Goal: Check status: Check status

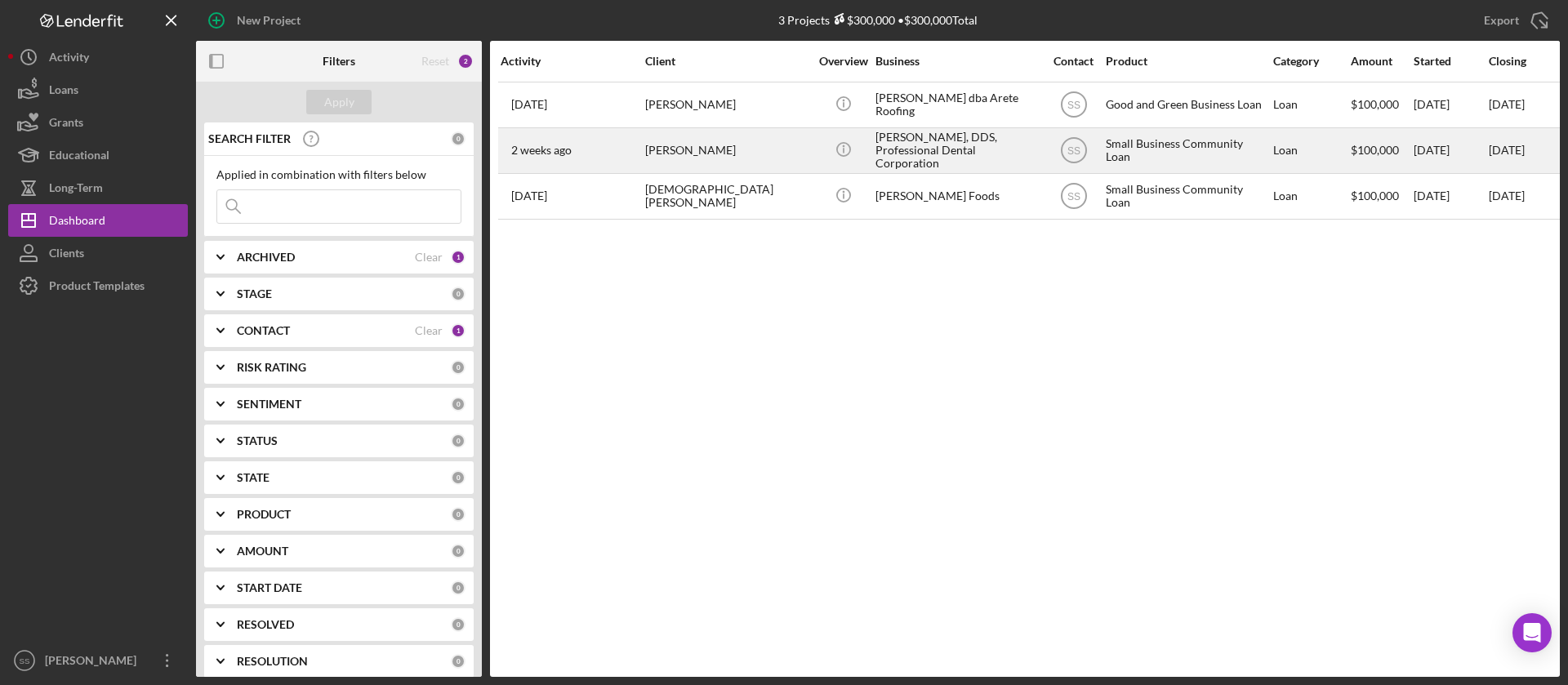
click at [700, 150] on div "[PERSON_NAME]" at bounding box center [727, 151] width 163 height 43
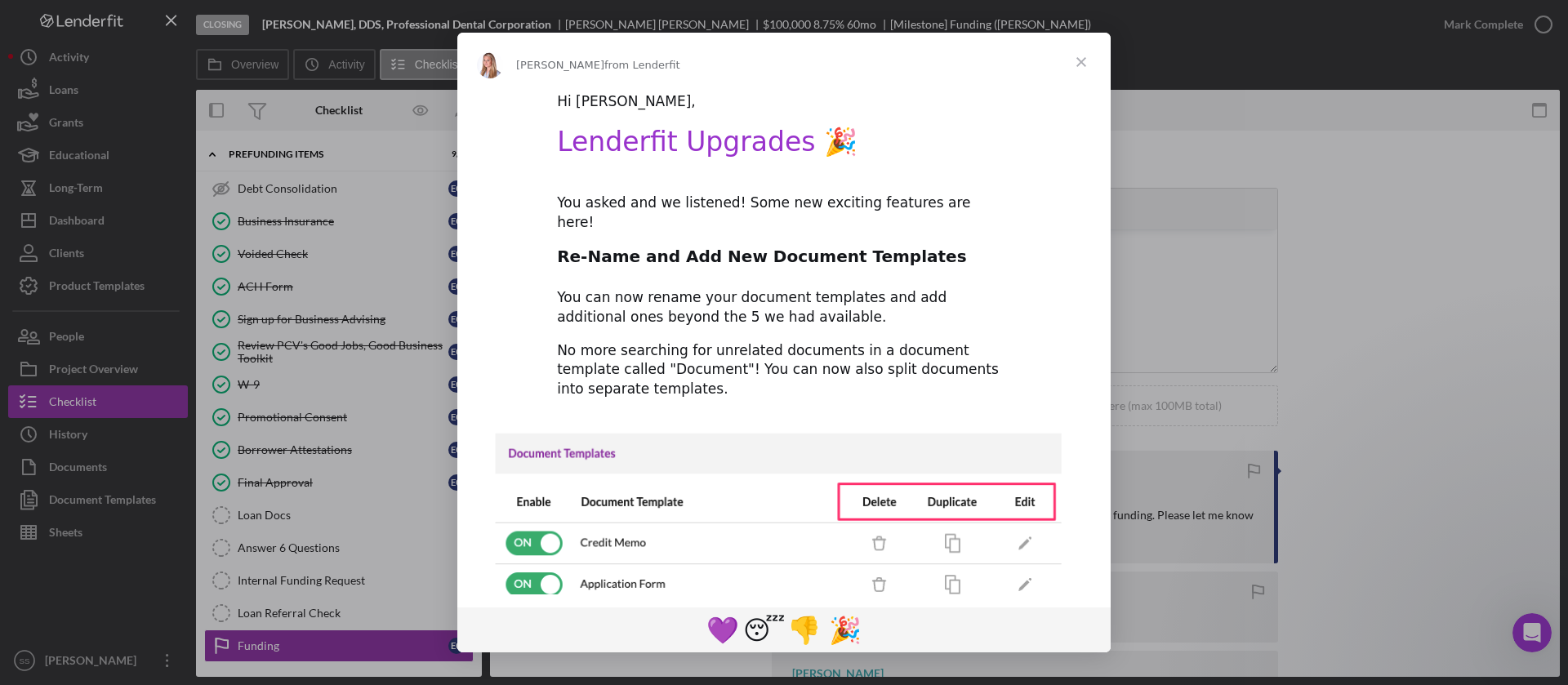
click at [1085, 59] on span "Close" at bounding box center [1081, 62] width 59 height 59
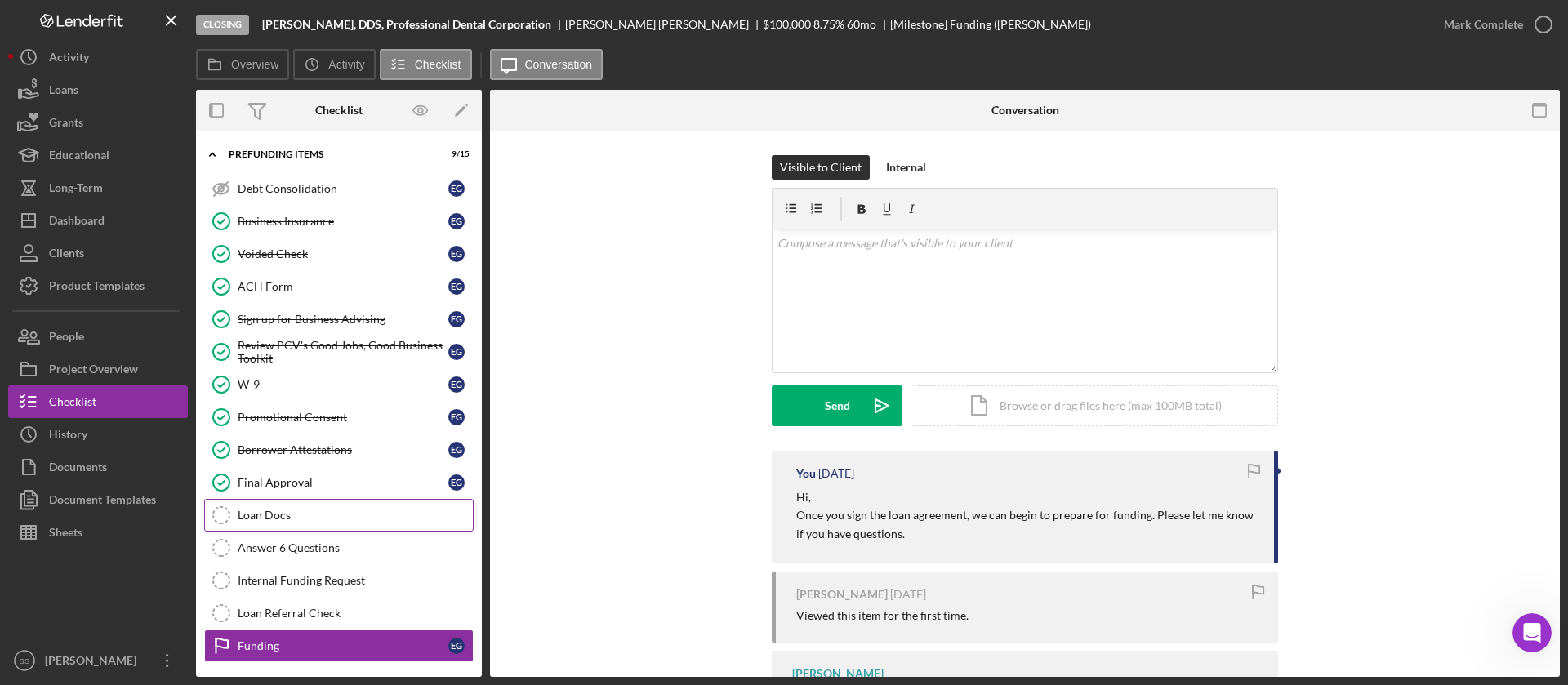
click at [354, 522] on link "Loan Docs Loan Docs" at bounding box center [338, 515] width 270 height 33
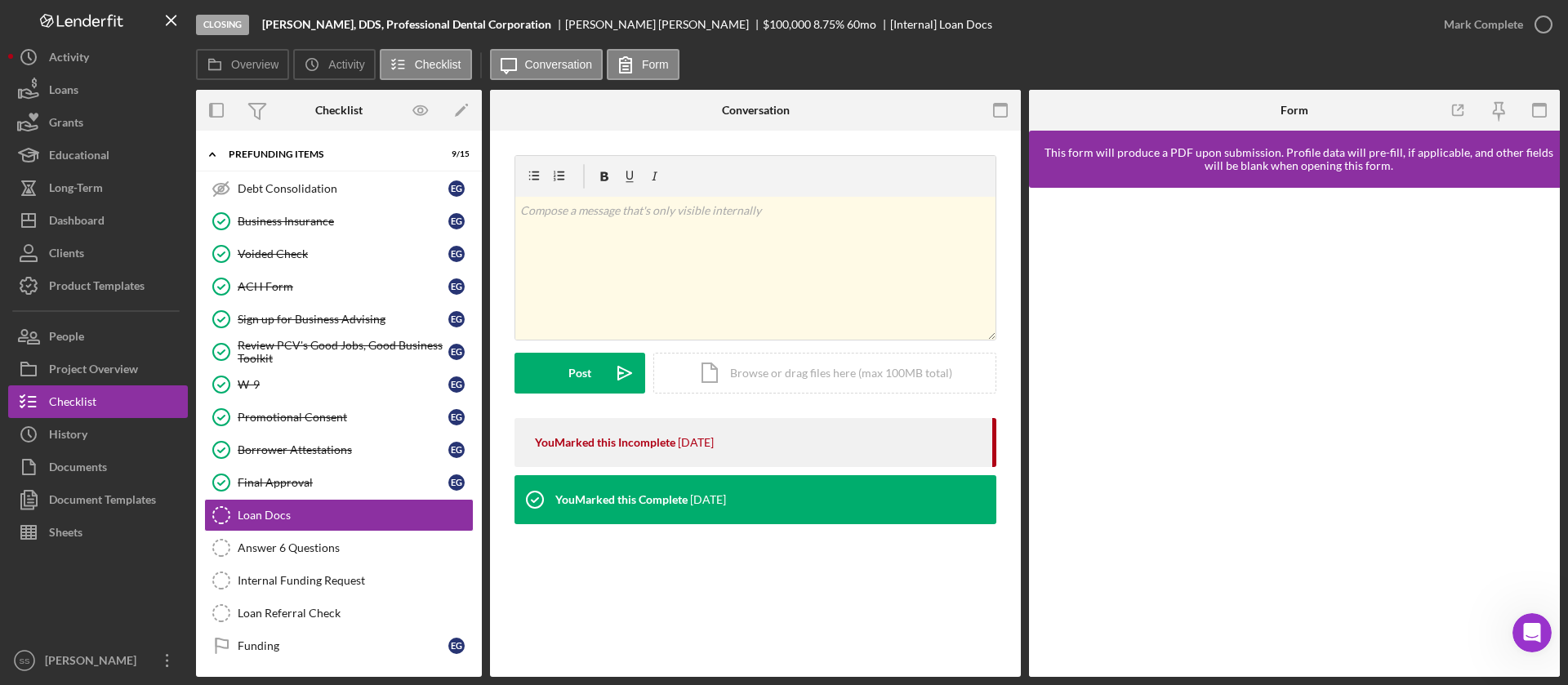
click at [1394, 120] on div at bounding box center [1471, 110] width 177 height 41
click at [998, 101] on icon "button" at bounding box center [1001, 110] width 36 height 36
